Goal: Find specific page/section: Find specific page/section

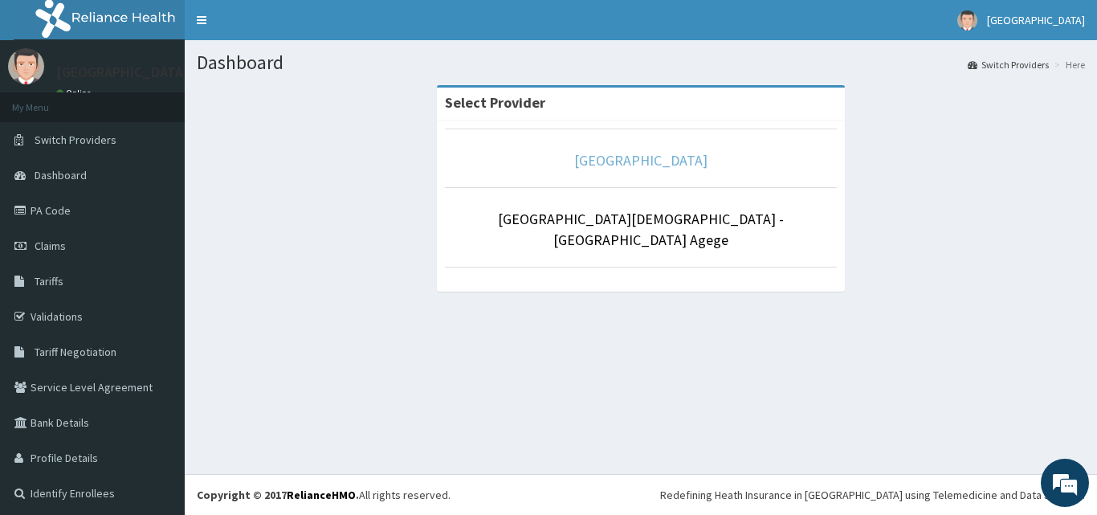
click at [616, 158] on link "[GEOGRAPHIC_DATA]" at bounding box center [640, 160] width 133 height 18
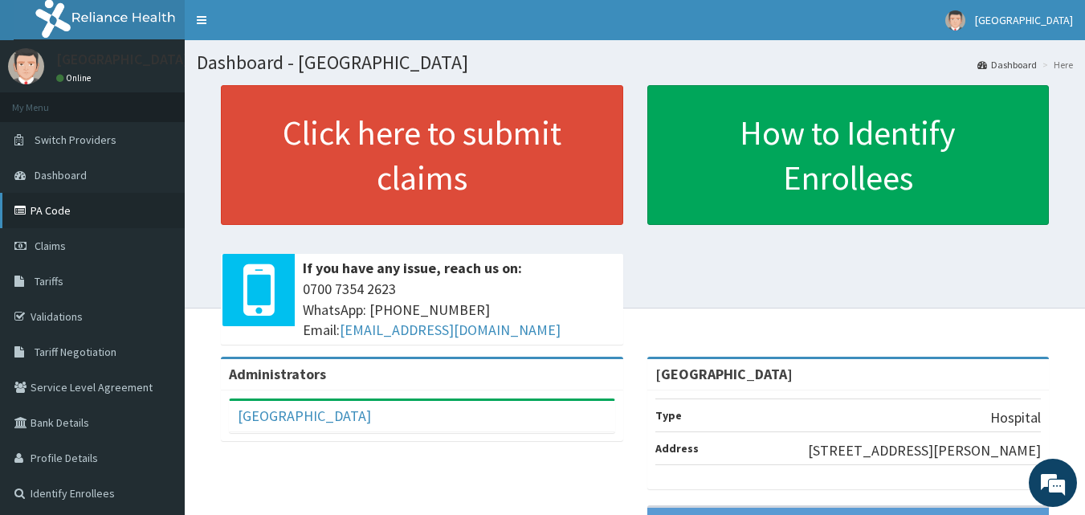
click at [54, 212] on link "PA Code" at bounding box center [92, 210] width 185 height 35
